Goal: Information Seeking & Learning: Learn about a topic

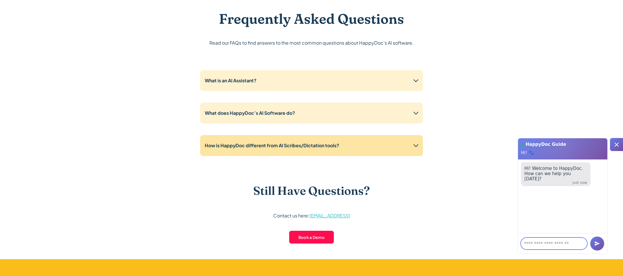
scroll to position [1433, 0]
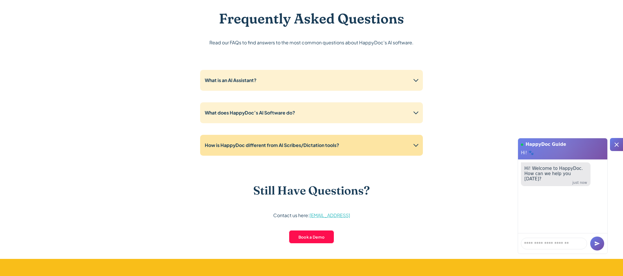
click at [411, 146] on icon at bounding box center [415, 145] width 9 height 9
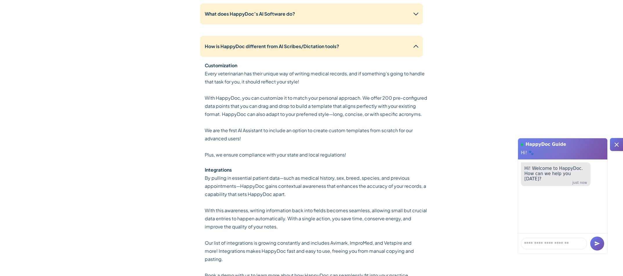
scroll to position [1537, 0]
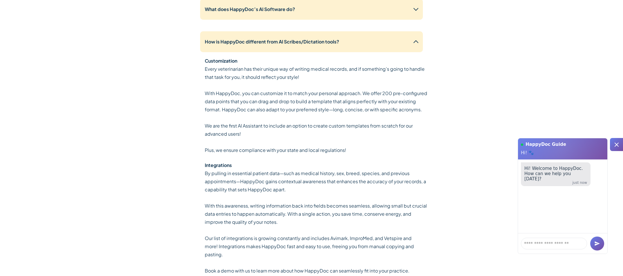
click at [614, 145] on icon at bounding box center [616, 144] width 7 height 7
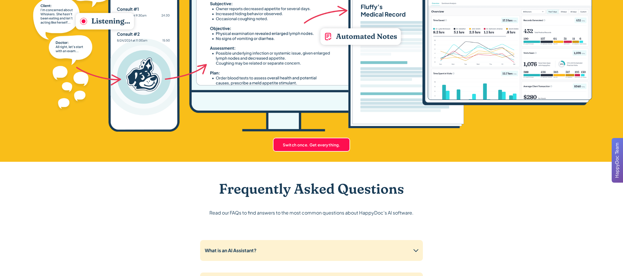
scroll to position [1416, 0]
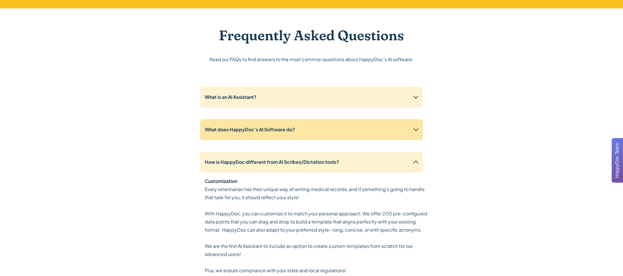
click at [328, 135] on div "What does HappyDoc’s AI Software do?" at bounding box center [311, 129] width 223 height 21
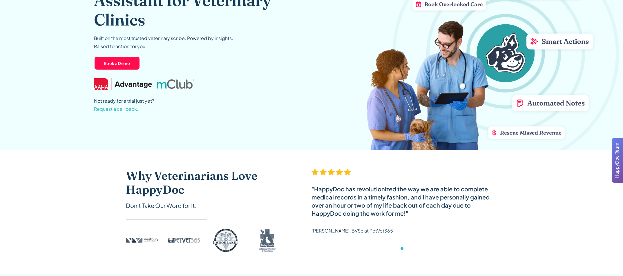
scroll to position [0, 0]
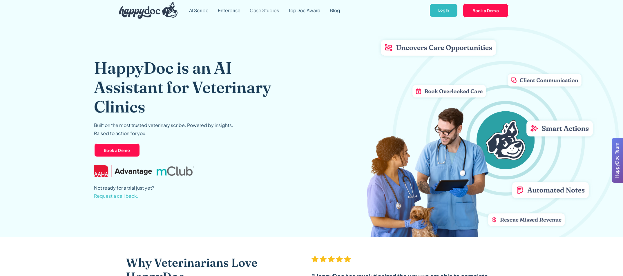
click at [258, 13] on link "Case Studies" at bounding box center [264, 10] width 39 height 21
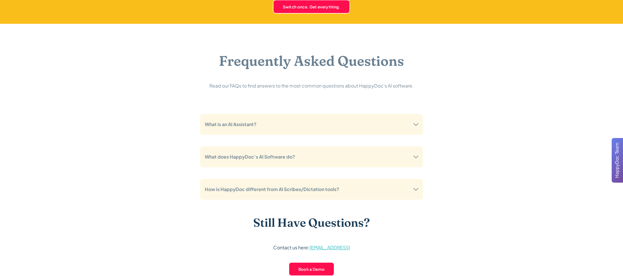
scroll to position [1468, 0]
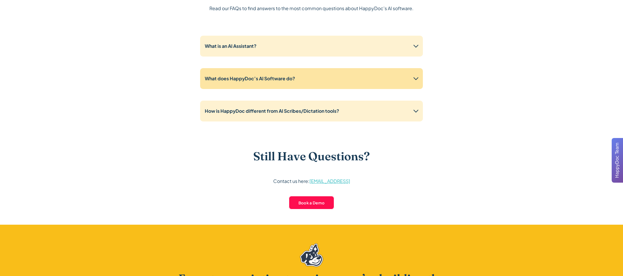
click at [403, 72] on div "What does HappyDoc’s AI Software do?" at bounding box center [311, 78] width 223 height 21
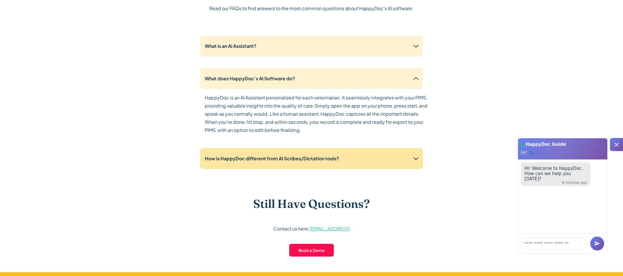
click at [373, 163] on div "How is HappyDoc different from AI Scribes/Dictation tools?" at bounding box center [311, 158] width 223 height 21
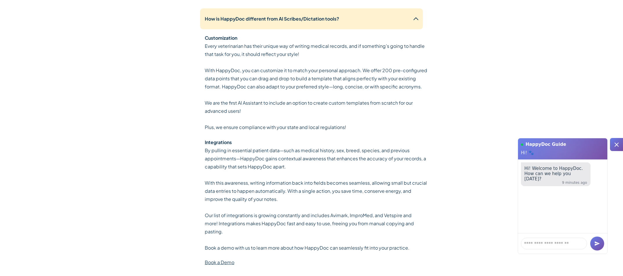
scroll to position [1581, 0]
